Goal: Navigation & Orientation: Go to known website

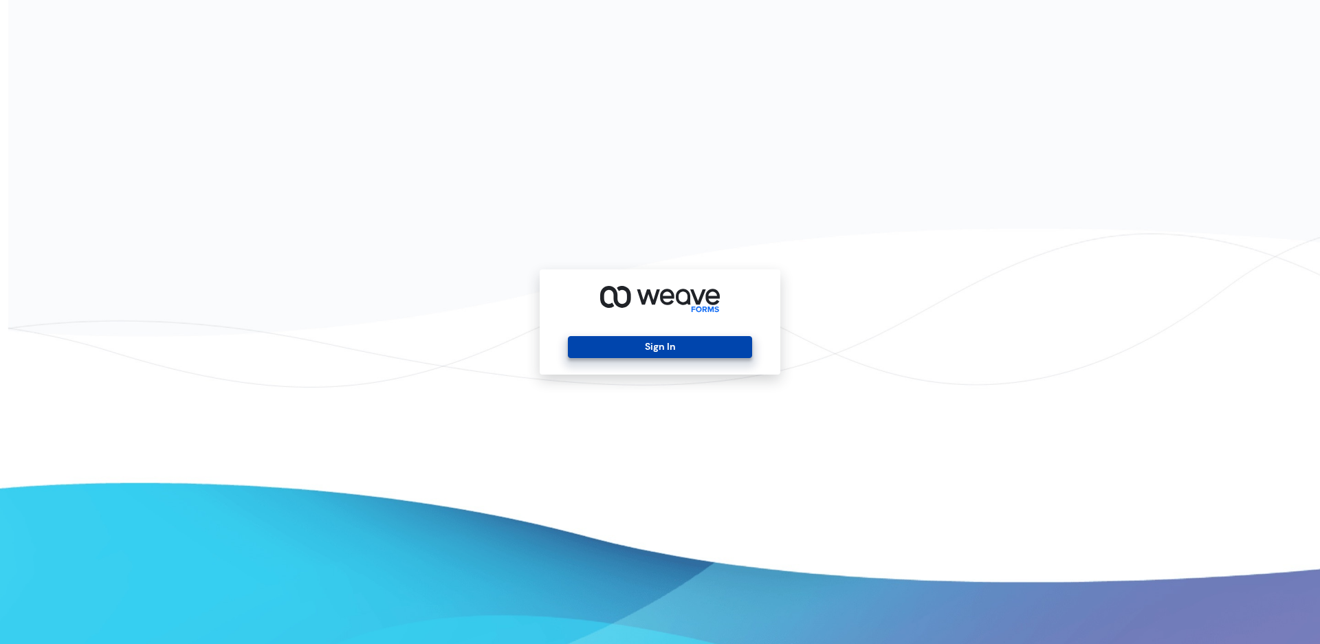
click at [635, 347] on button "Sign In" at bounding box center [660, 347] width 184 height 22
